Goal: Transaction & Acquisition: Obtain resource

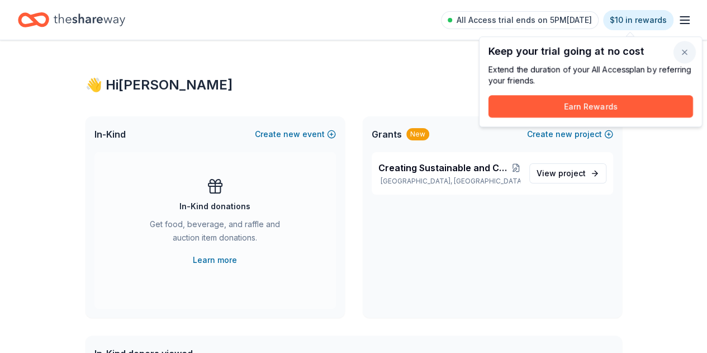
click at [690, 51] on button "button" at bounding box center [684, 52] width 22 height 22
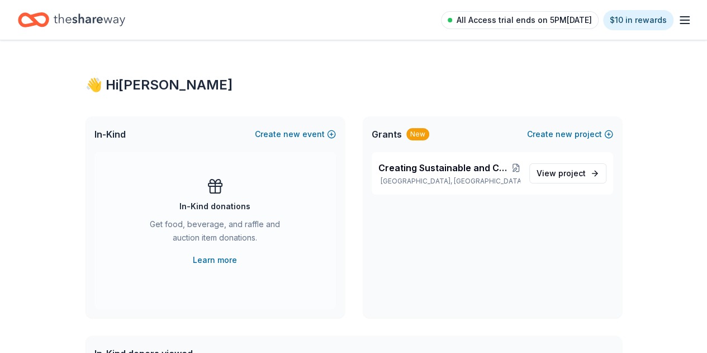
click at [525, 21] on span "All Access trial ends on 5PM[DATE]" at bounding box center [524, 19] width 135 height 13
click at [678, 17] on icon "button" at bounding box center [684, 19] width 13 height 13
click at [438, 173] on span "Creating Sustainable and Community-owned access to Healthcare Equipments in rem…" at bounding box center [444, 167] width 133 height 13
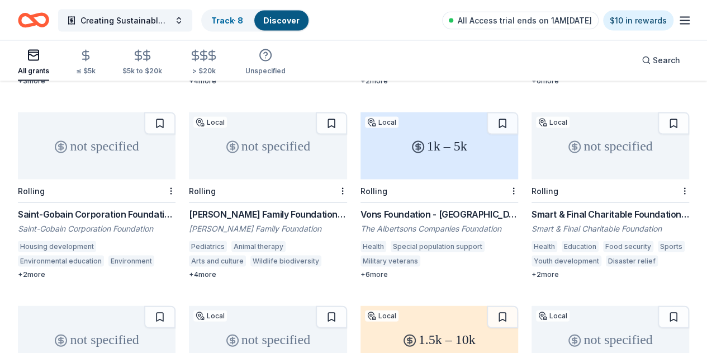
scroll to position [1059, 0]
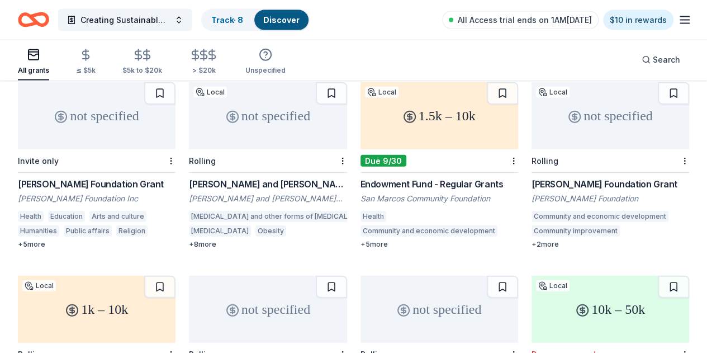
scroll to position [1282, 0]
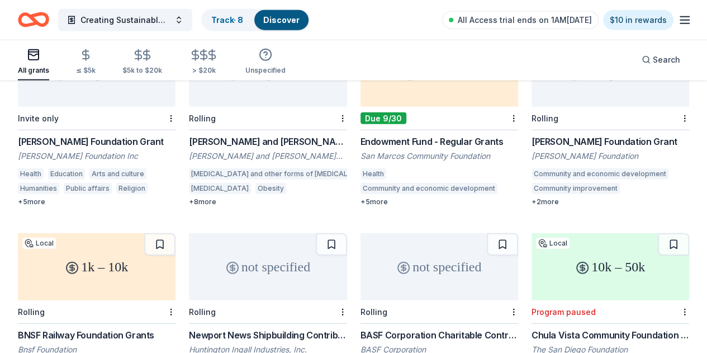
scroll to position [1446, 0]
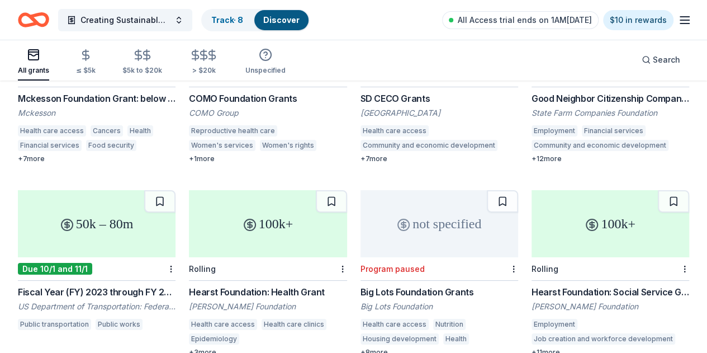
scroll to position [2001, 0]
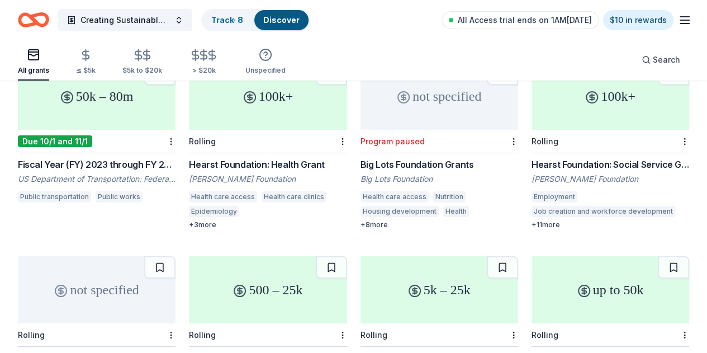
scroll to position [2053, 0]
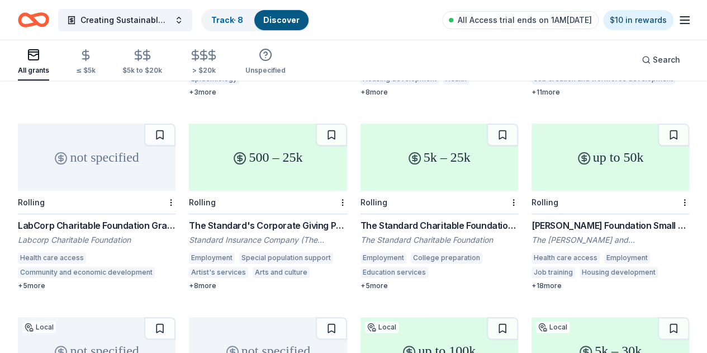
scroll to position [2221, 0]
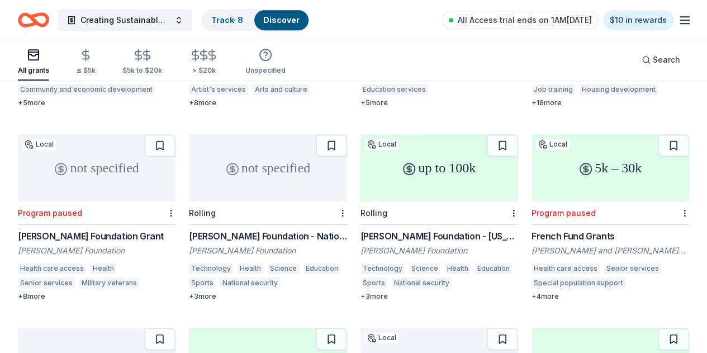
scroll to position [2389, 0]
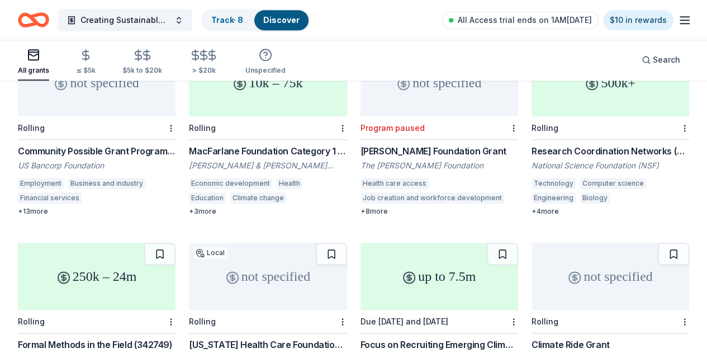
scroll to position [2721, 0]
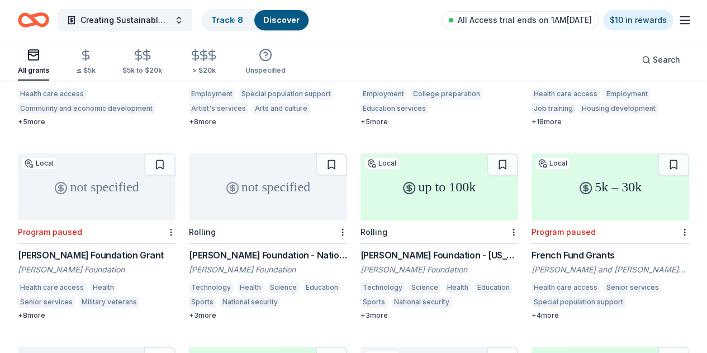
scroll to position [2385, 0]
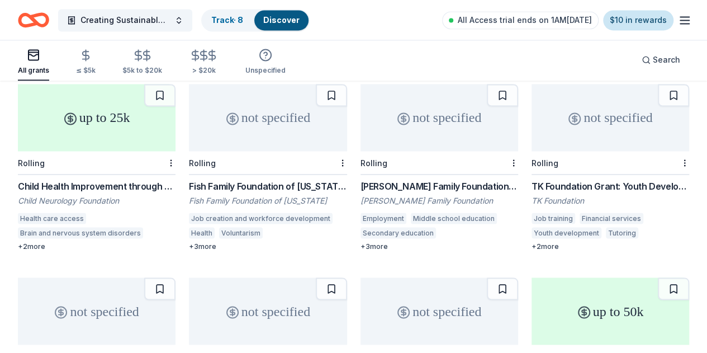
scroll to position [2996, 0]
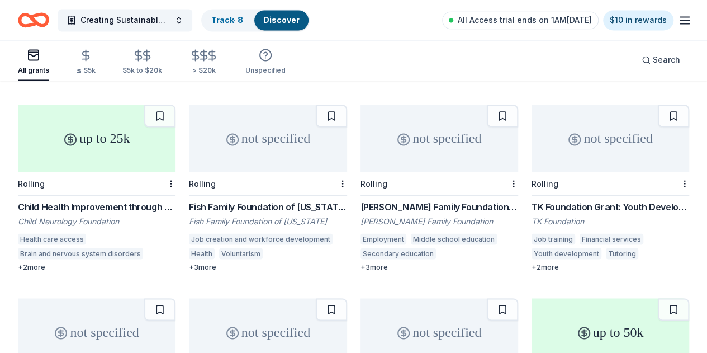
click at [678, 15] on icon "button" at bounding box center [684, 19] width 13 height 13
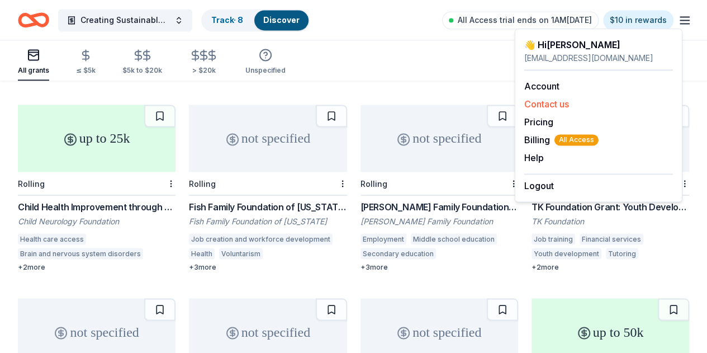
scroll to position [2829, 0]
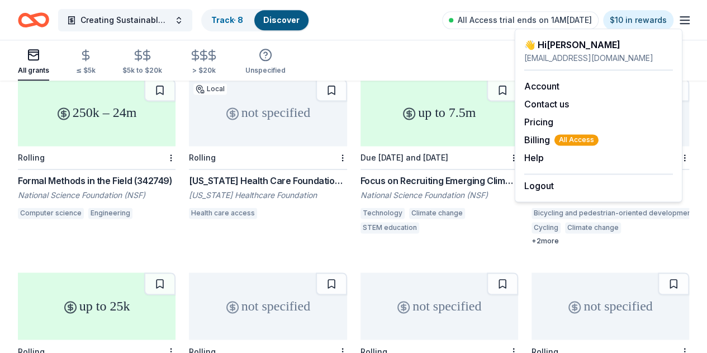
click at [389, 49] on div "All grants ≤ $5k $5k to $20k > $20k Unspecified Search" at bounding box center [353, 59] width 671 height 41
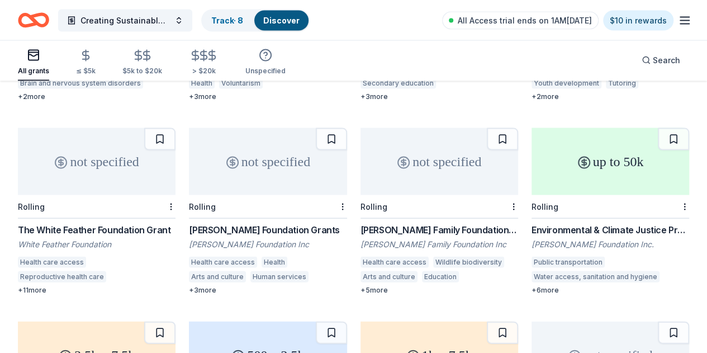
scroll to position [3220, 0]
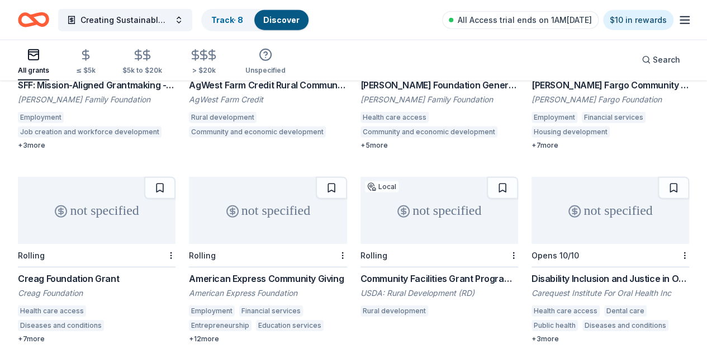
scroll to position [3607, 0]
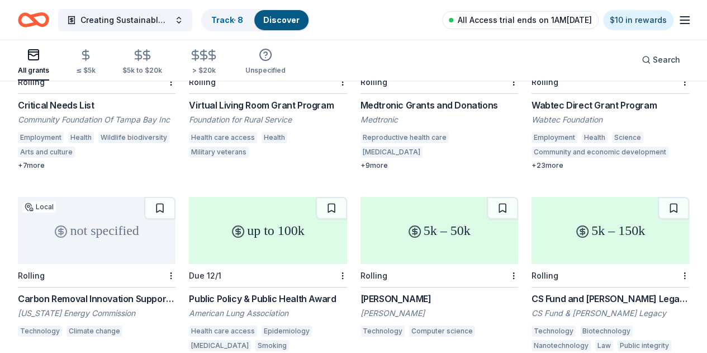
scroll to position [8243, 0]
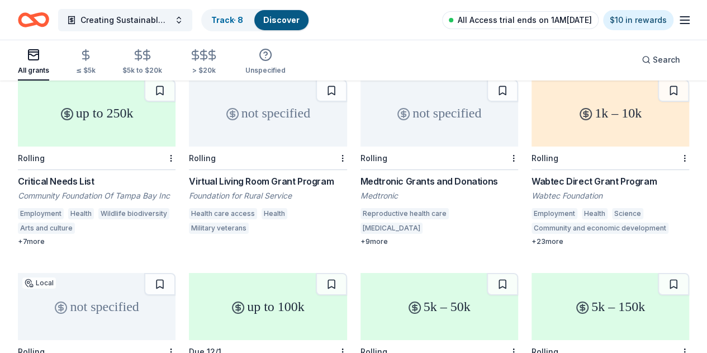
click at [539, 20] on span "All Access trial ends on 1AM, 9/14" at bounding box center [525, 19] width 134 height 13
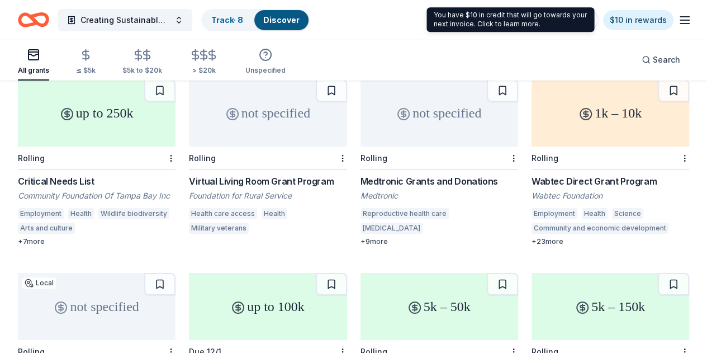
click at [678, 21] on icon "button" at bounding box center [684, 19] width 13 height 13
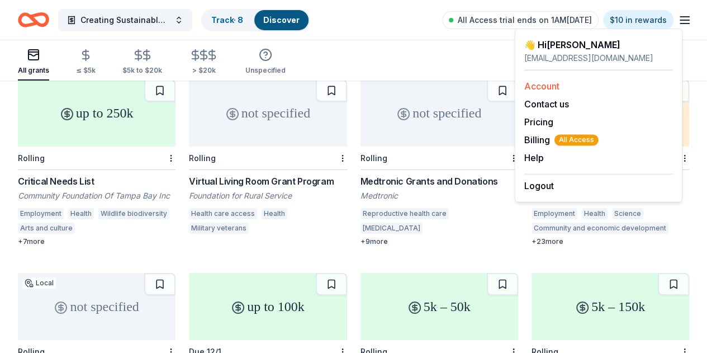
click at [551, 86] on link "Account" at bounding box center [541, 85] width 35 height 11
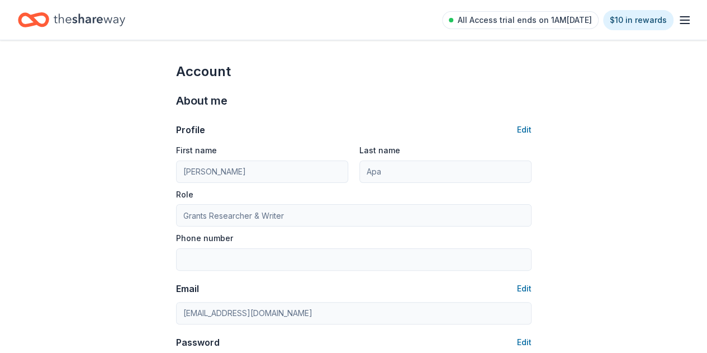
click at [667, 20] on div "All Access trial ends on 1AM, 9/14 $10 in rewards" at bounding box center [566, 20] width 249 height 26
click at [678, 18] on icon "button" at bounding box center [684, 19] width 13 height 13
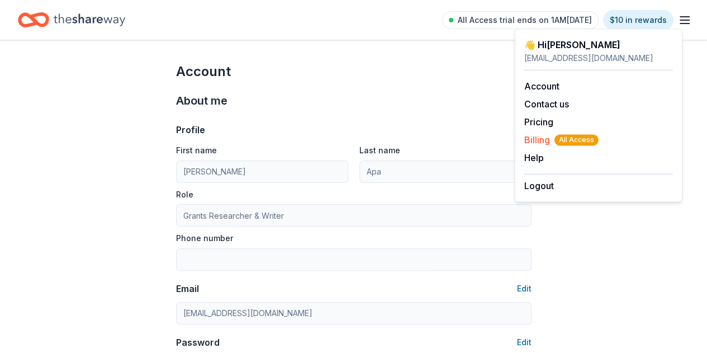
click at [531, 138] on span "Billing All Access" at bounding box center [561, 139] width 74 height 13
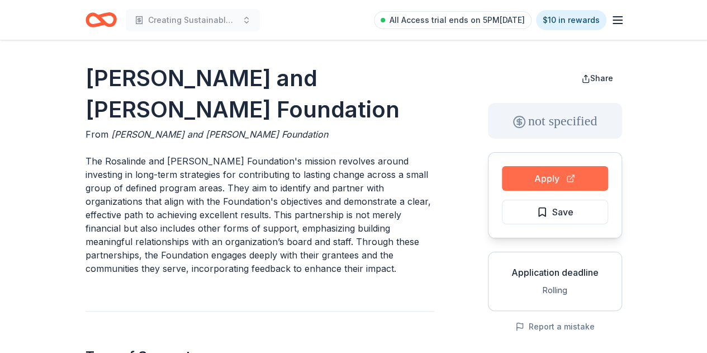
click at [585, 182] on button "Apply" at bounding box center [555, 178] width 106 height 25
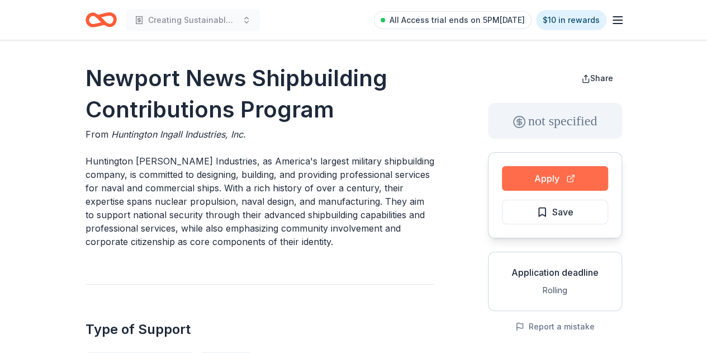
click at [553, 171] on button "Apply" at bounding box center [555, 178] width 106 height 25
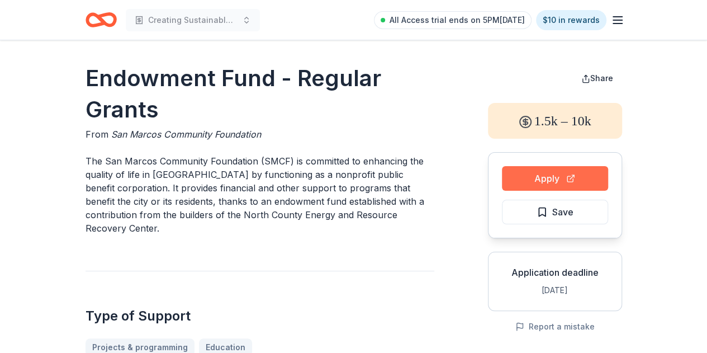
click at [549, 178] on button "Apply" at bounding box center [555, 178] width 106 height 25
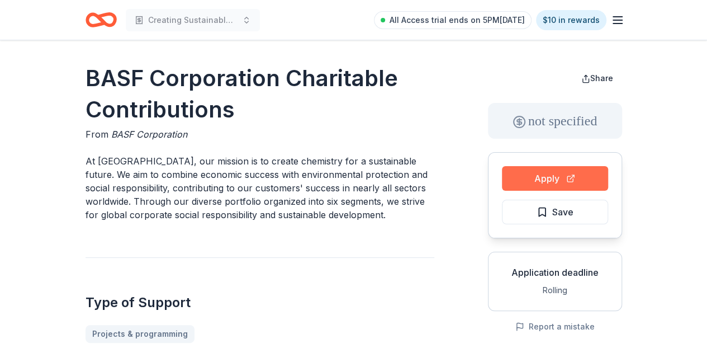
click at [573, 179] on button "Apply" at bounding box center [555, 178] width 106 height 25
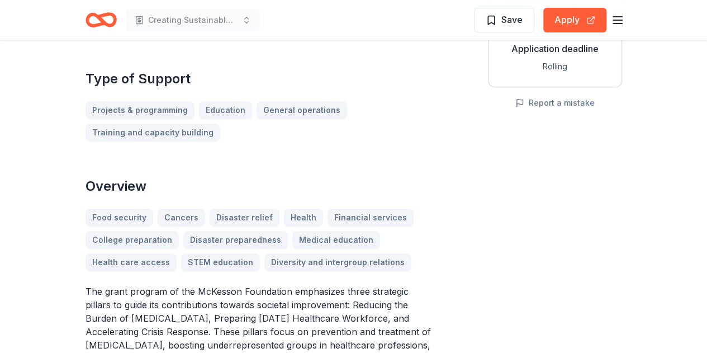
scroll to position [335, 0]
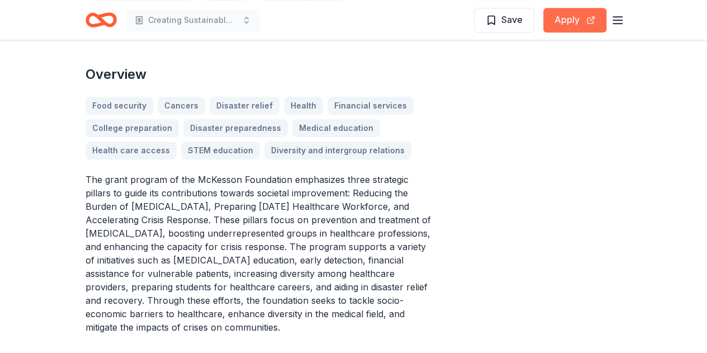
click at [567, 17] on button "Apply" at bounding box center [574, 20] width 63 height 25
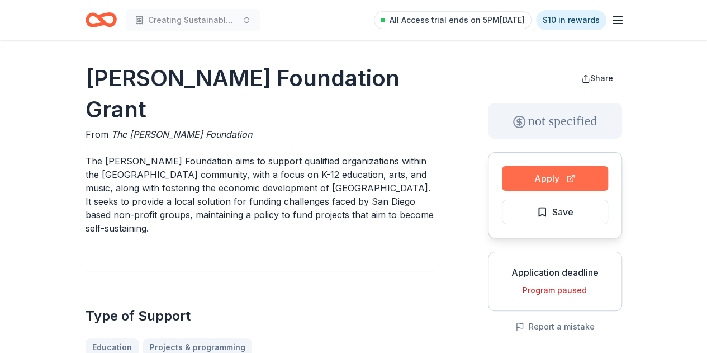
click at [563, 185] on button "Apply" at bounding box center [555, 178] width 106 height 25
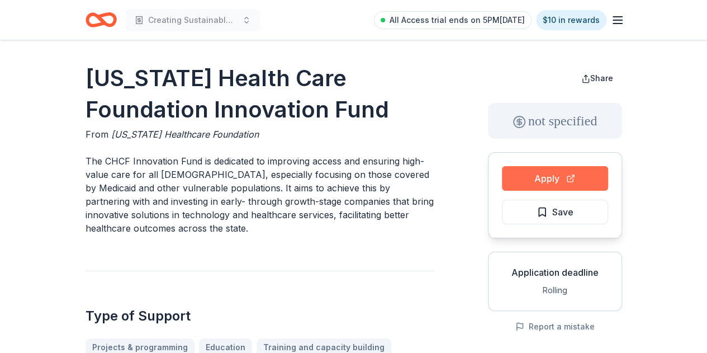
click at [567, 180] on button "Apply" at bounding box center [555, 178] width 106 height 25
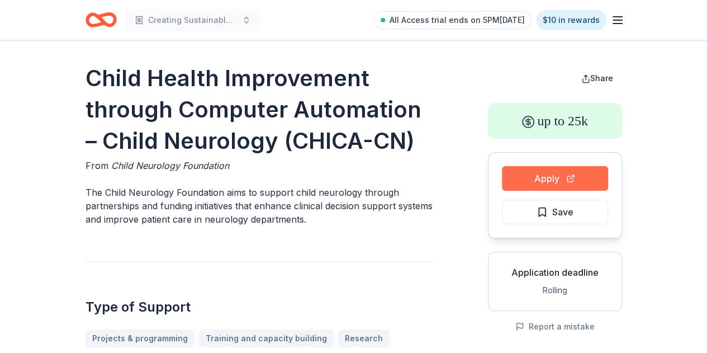
click at [532, 175] on button "Apply" at bounding box center [555, 178] width 106 height 25
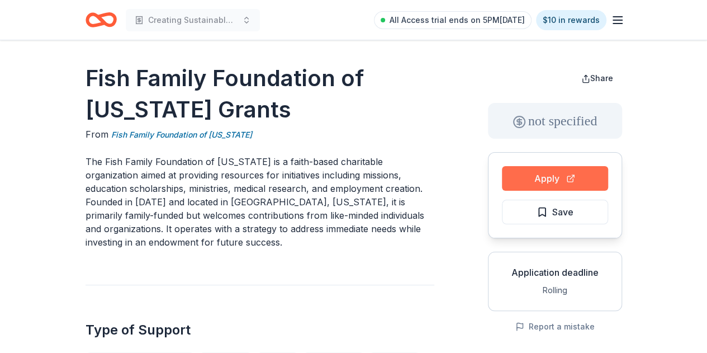
click at [585, 177] on button "Apply" at bounding box center [555, 178] width 106 height 25
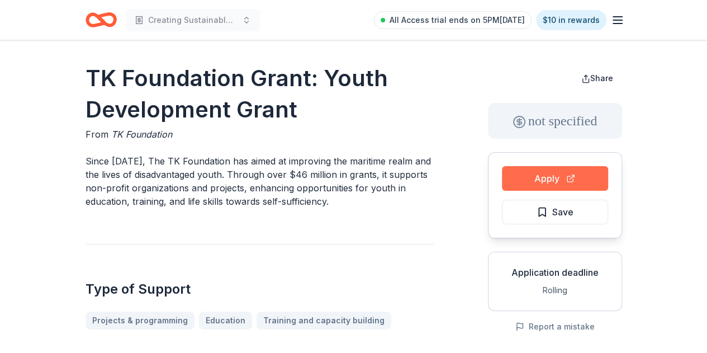
click at [540, 174] on button "Apply" at bounding box center [555, 178] width 106 height 25
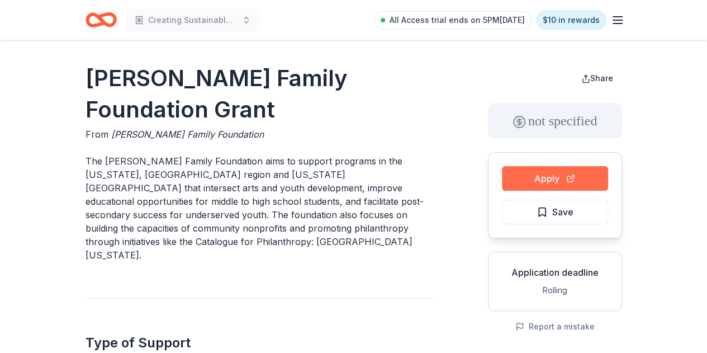
click at [543, 181] on button "Apply" at bounding box center [555, 178] width 106 height 25
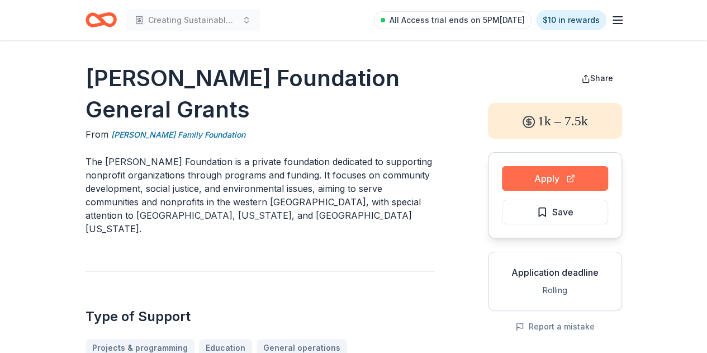
click at [567, 175] on button "Apply" at bounding box center [555, 178] width 106 height 25
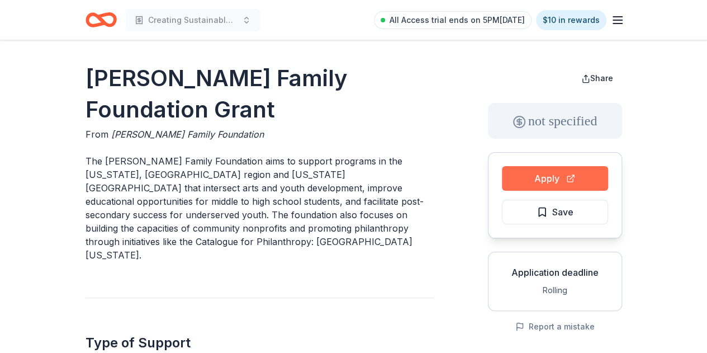
click at [556, 181] on button "Apply" at bounding box center [555, 178] width 106 height 25
click at [596, 179] on button "Apply" at bounding box center [555, 178] width 106 height 25
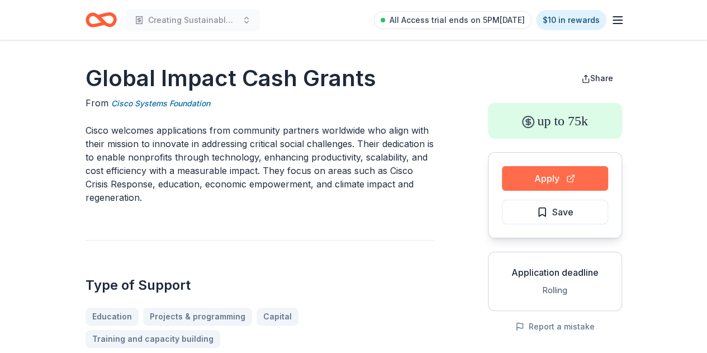
click at [567, 175] on button "Apply" at bounding box center [555, 178] width 106 height 25
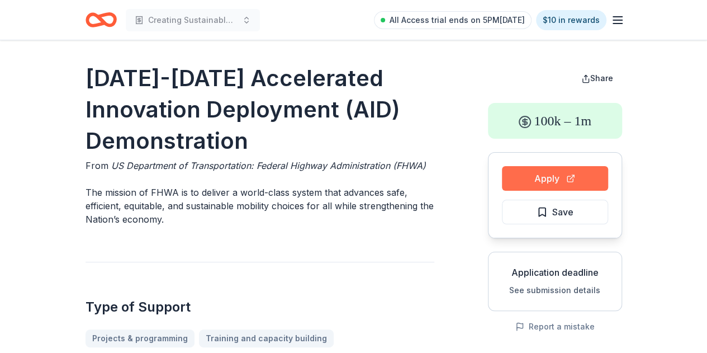
click at [533, 176] on button "Apply" at bounding box center [555, 178] width 106 height 25
